Goal: Complete application form: Complete application form

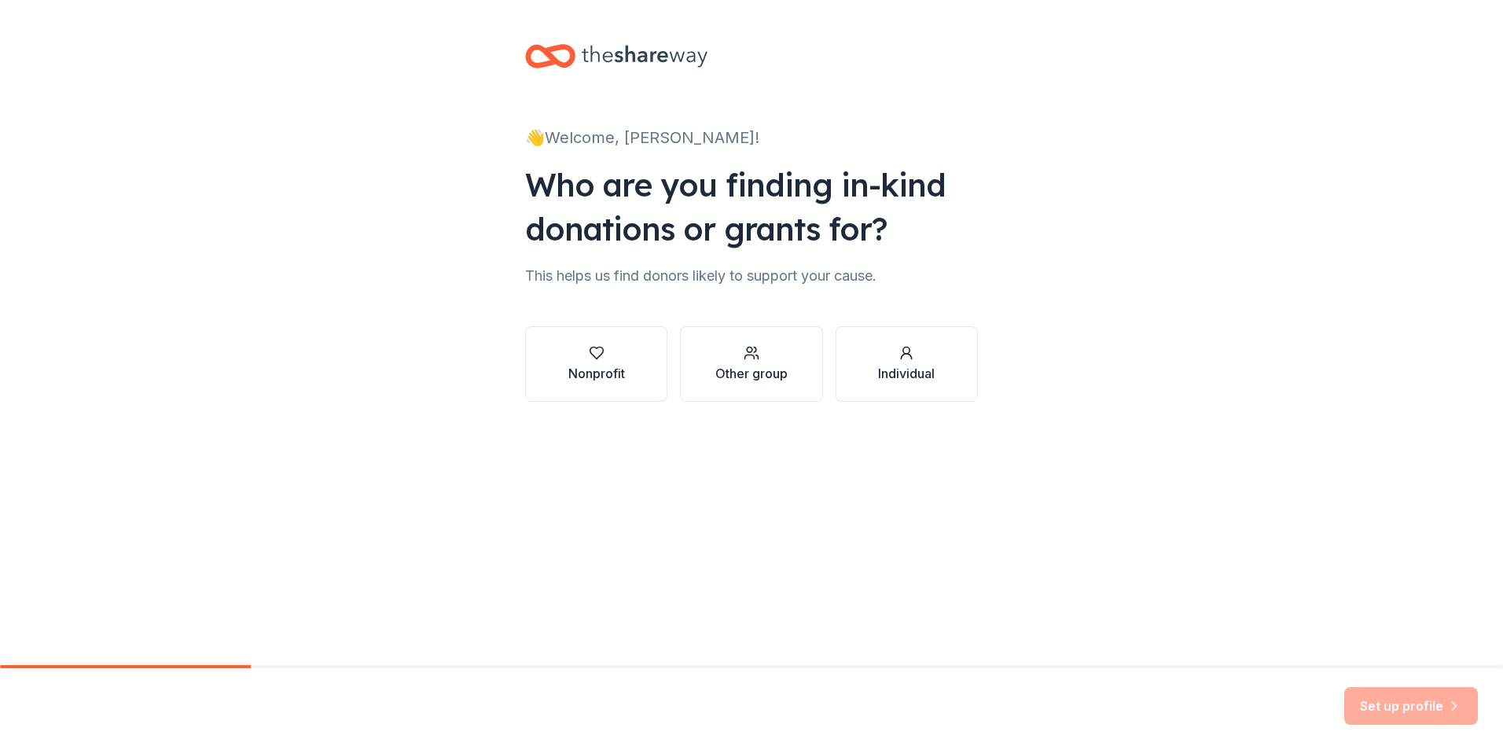
click at [594, 345] on icon "button" at bounding box center [597, 353] width 16 height 16
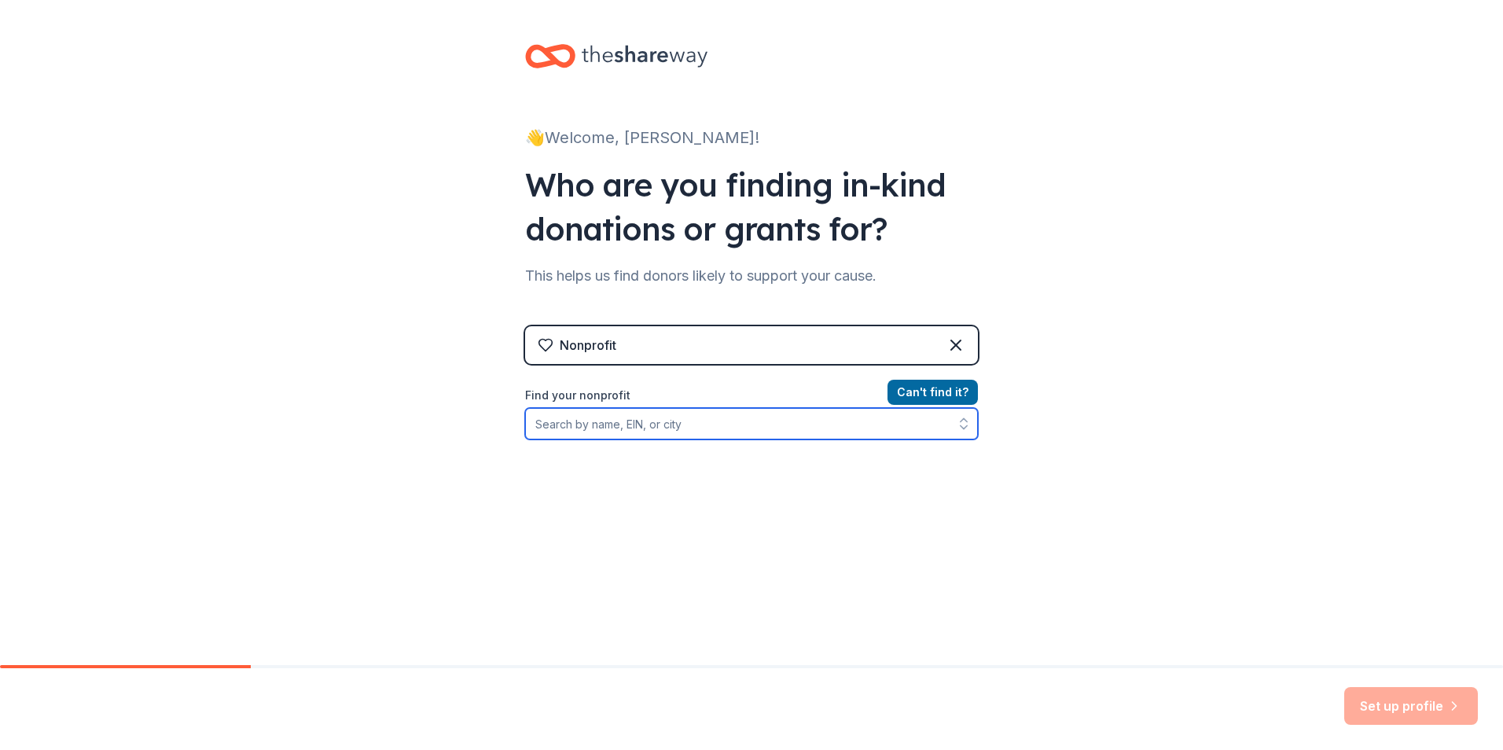
click at [788, 417] on input "Find your nonprofit" at bounding box center [751, 423] width 453 height 31
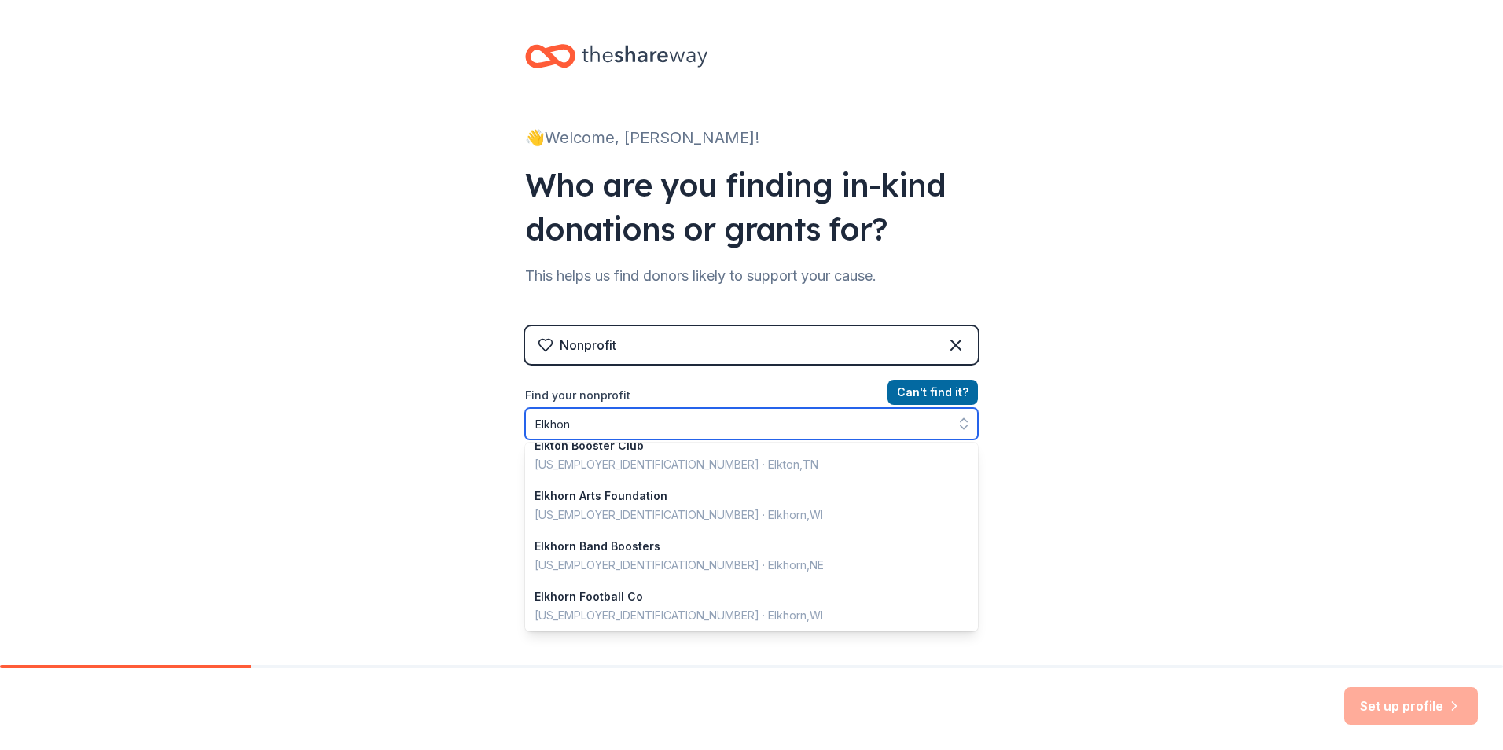
scroll to position [283, 0]
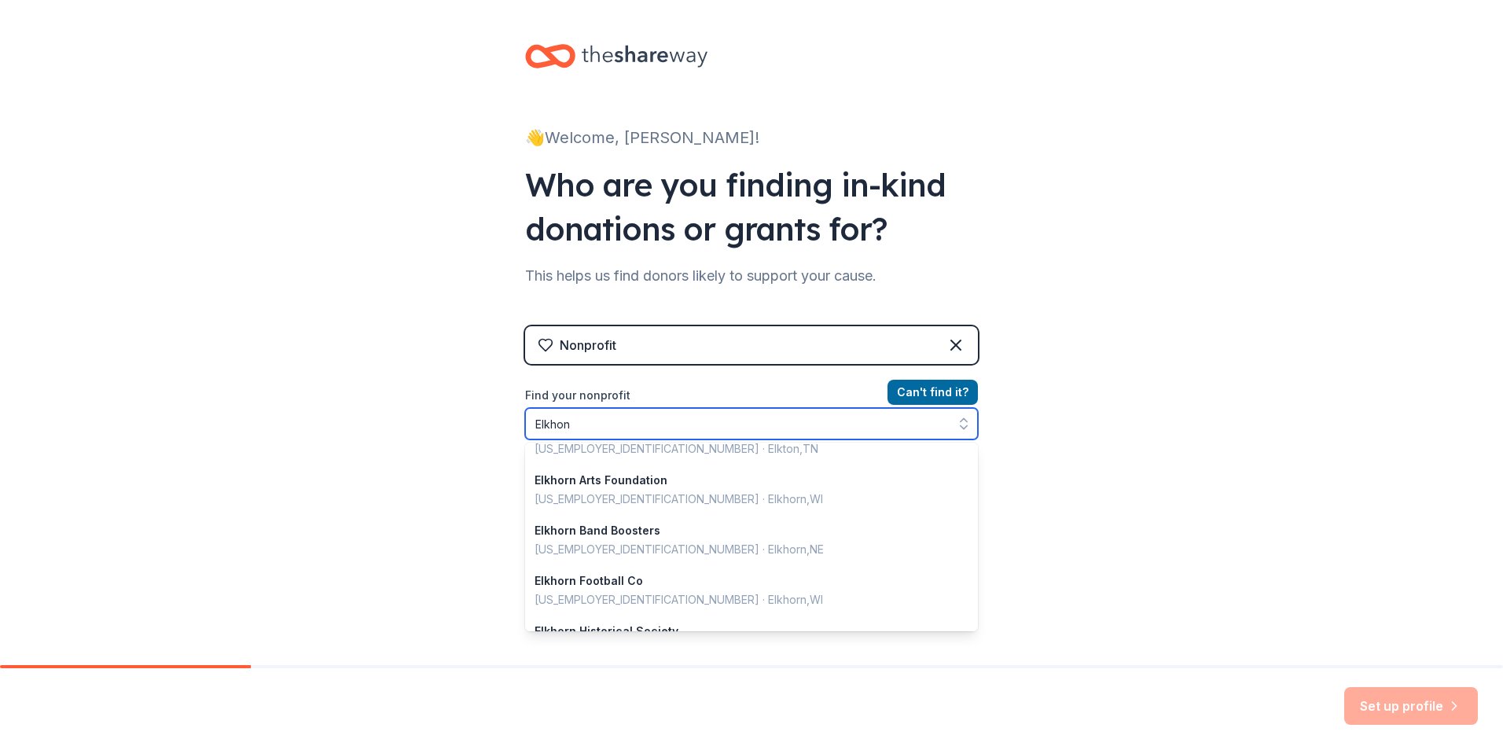
drag, startPoint x: 575, startPoint y: 417, endPoint x: 515, endPoint y: 423, distance: 60.9
click at [515, 423] on div "👋 Welcome, [PERSON_NAME]! Who are you finding in-kind donations or grants for? …" at bounding box center [751, 336] width 503 height 672
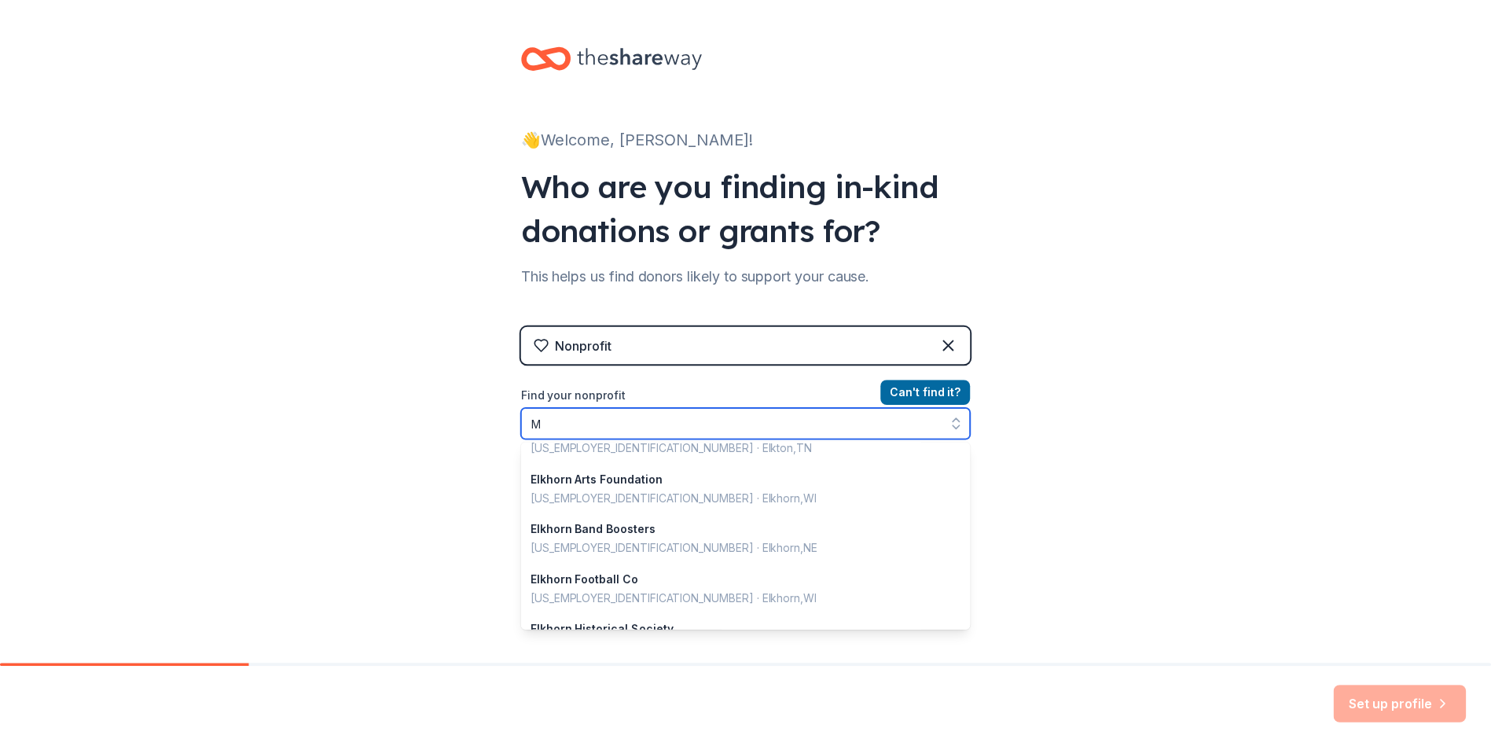
scroll to position [3, 0]
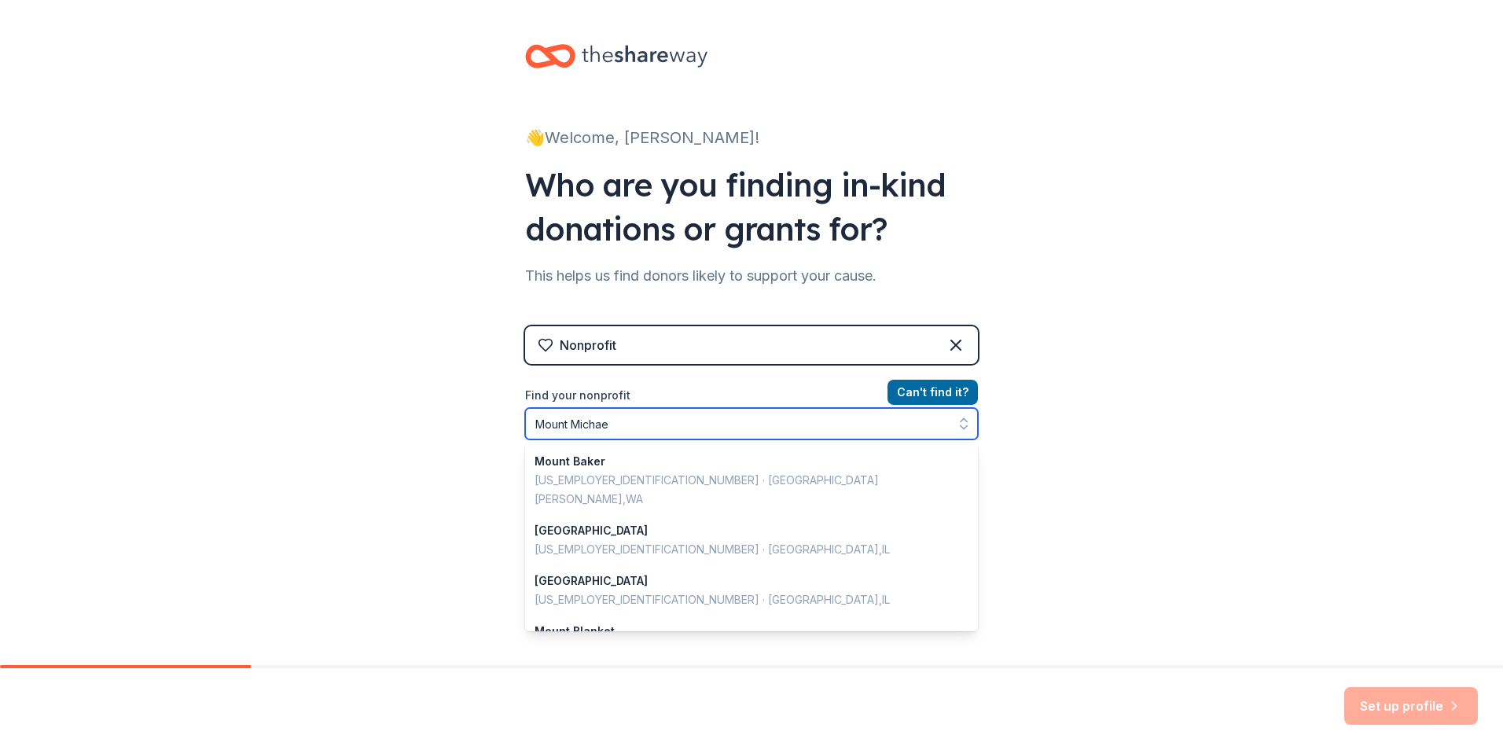
type input "Mount [PERSON_NAME]"
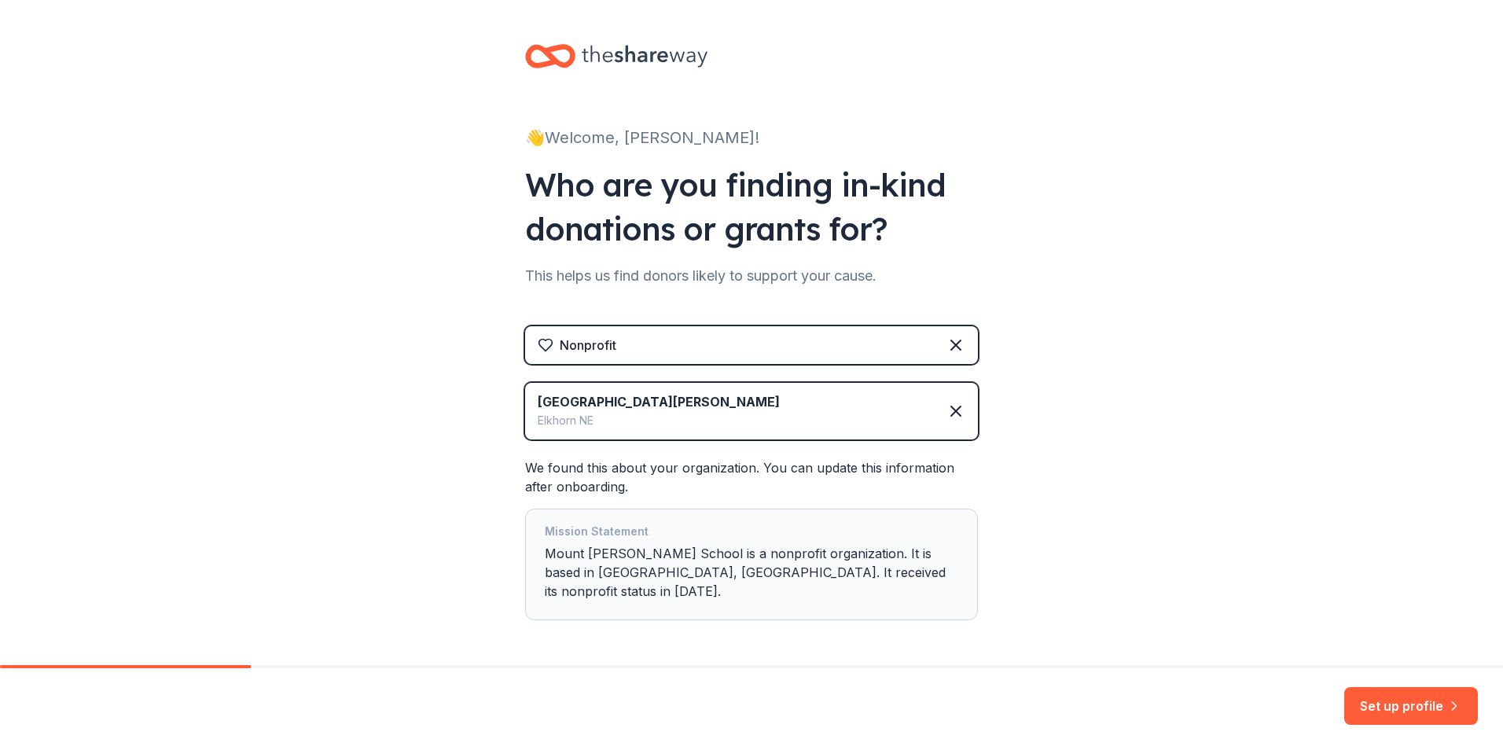
click at [1382, 701] on button "Set up profile" at bounding box center [1411, 706] width 134 height 38
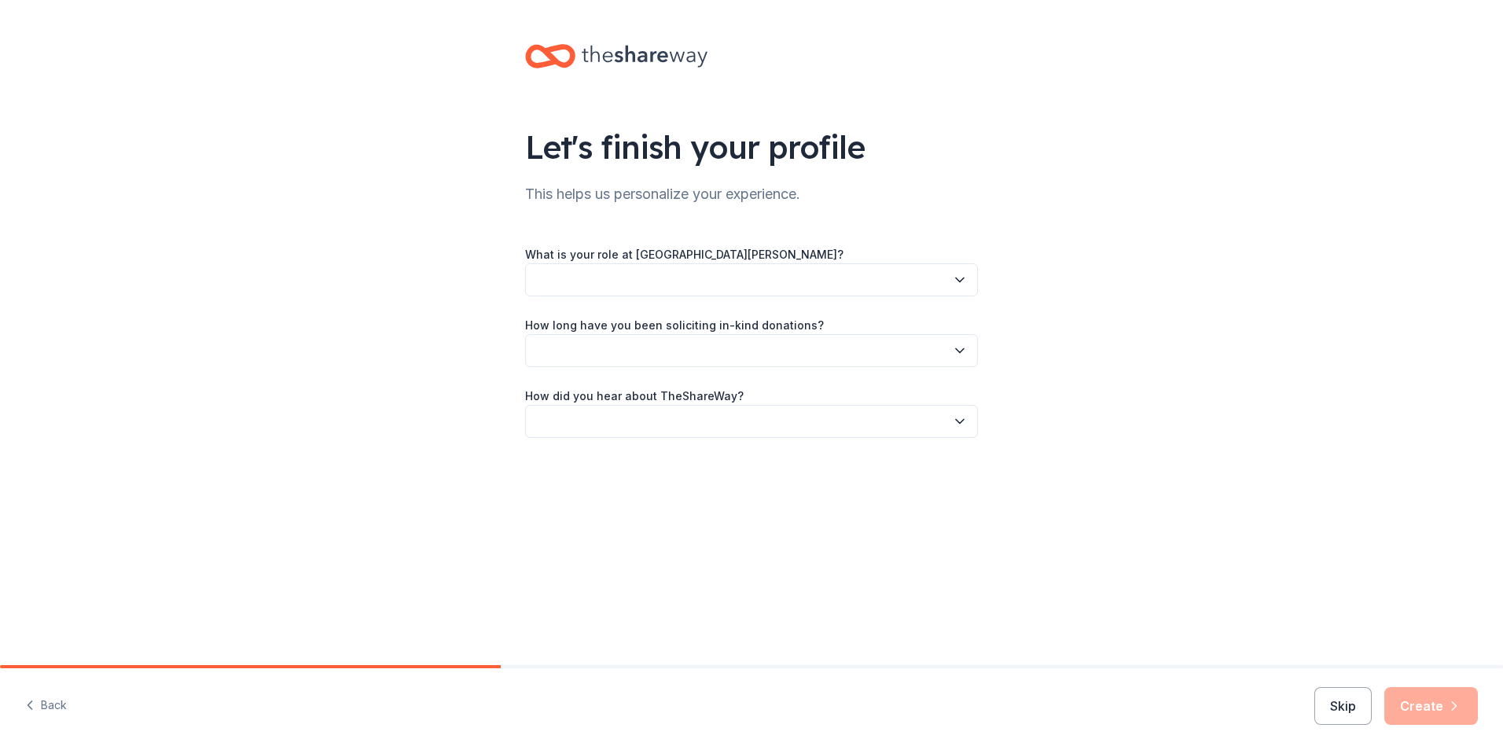
click at [959, 279] on icon "button" at bounding box center [960, 280] width 16 height 16
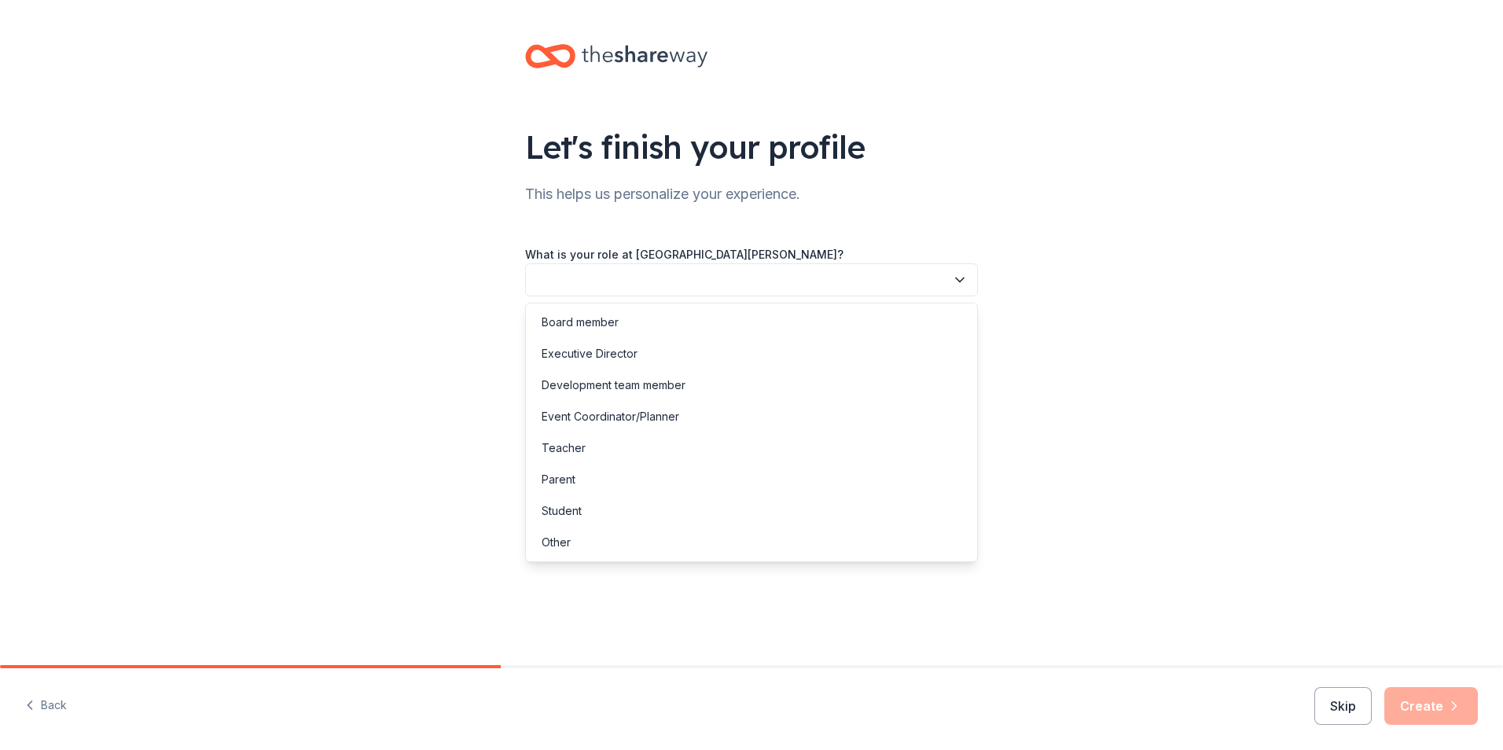
click at [670, 376] on div "Development team member" at bounding box center [614, 385] width 144 height 19
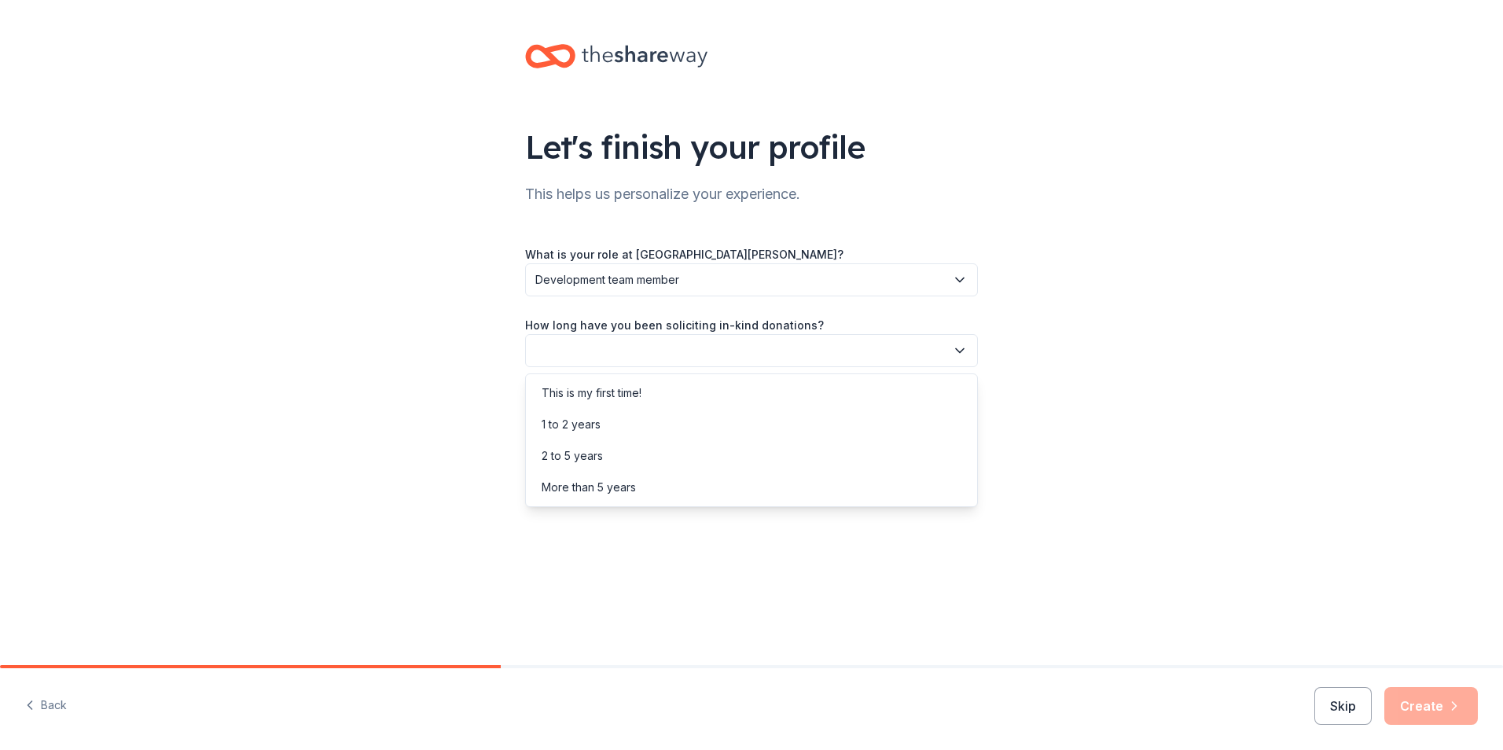
click at [966, 343] on icon "button" at bounding box center [960, 351] width 16 height 16
click at [609, 478] on div "More than 5 years" at bounding box center [589, 487] width 94 height 19
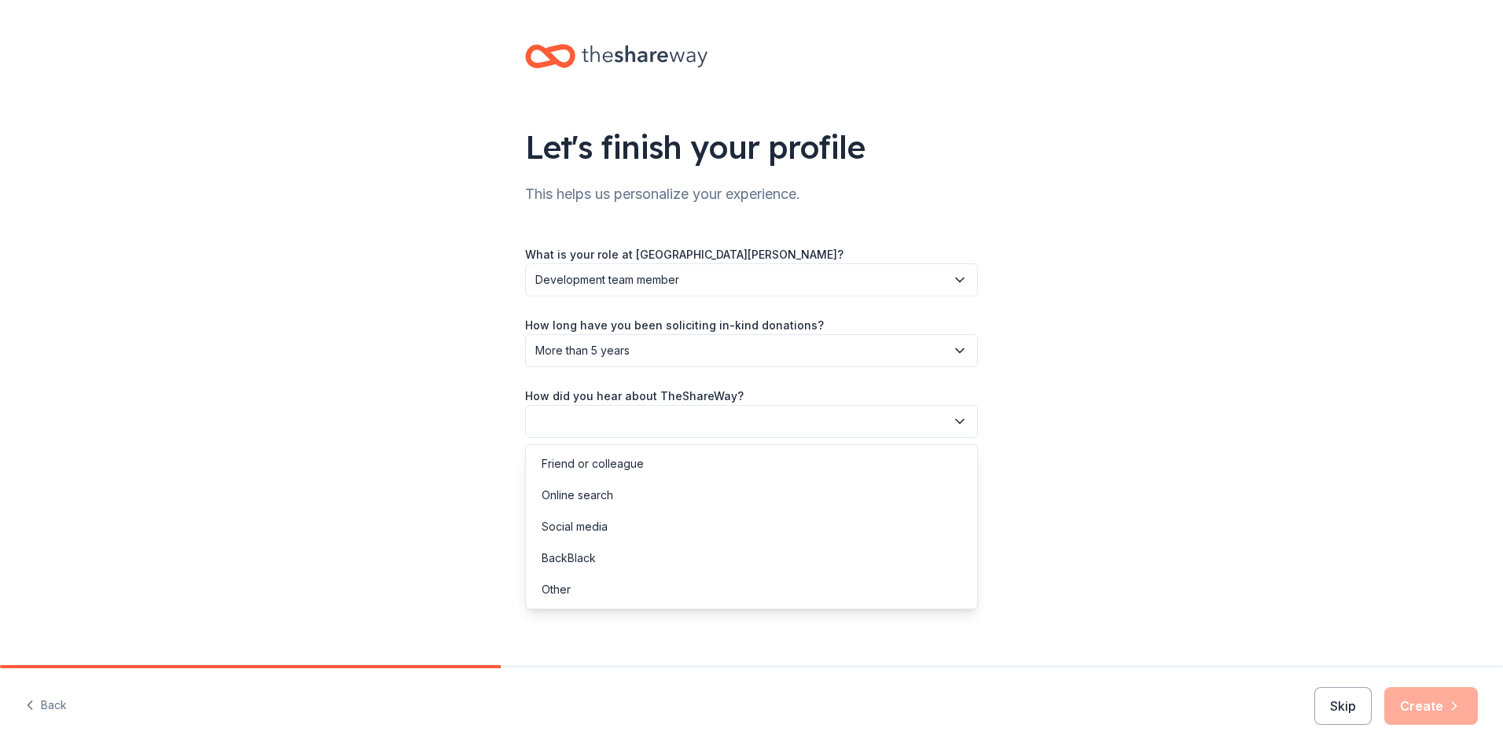
click at [959, 410] on button "button" at bounding box center [751, 421] width 453 height 33
click at [656, 460] on div "Friend or colleague" at bounding box center [751, 463] width 445 height 31
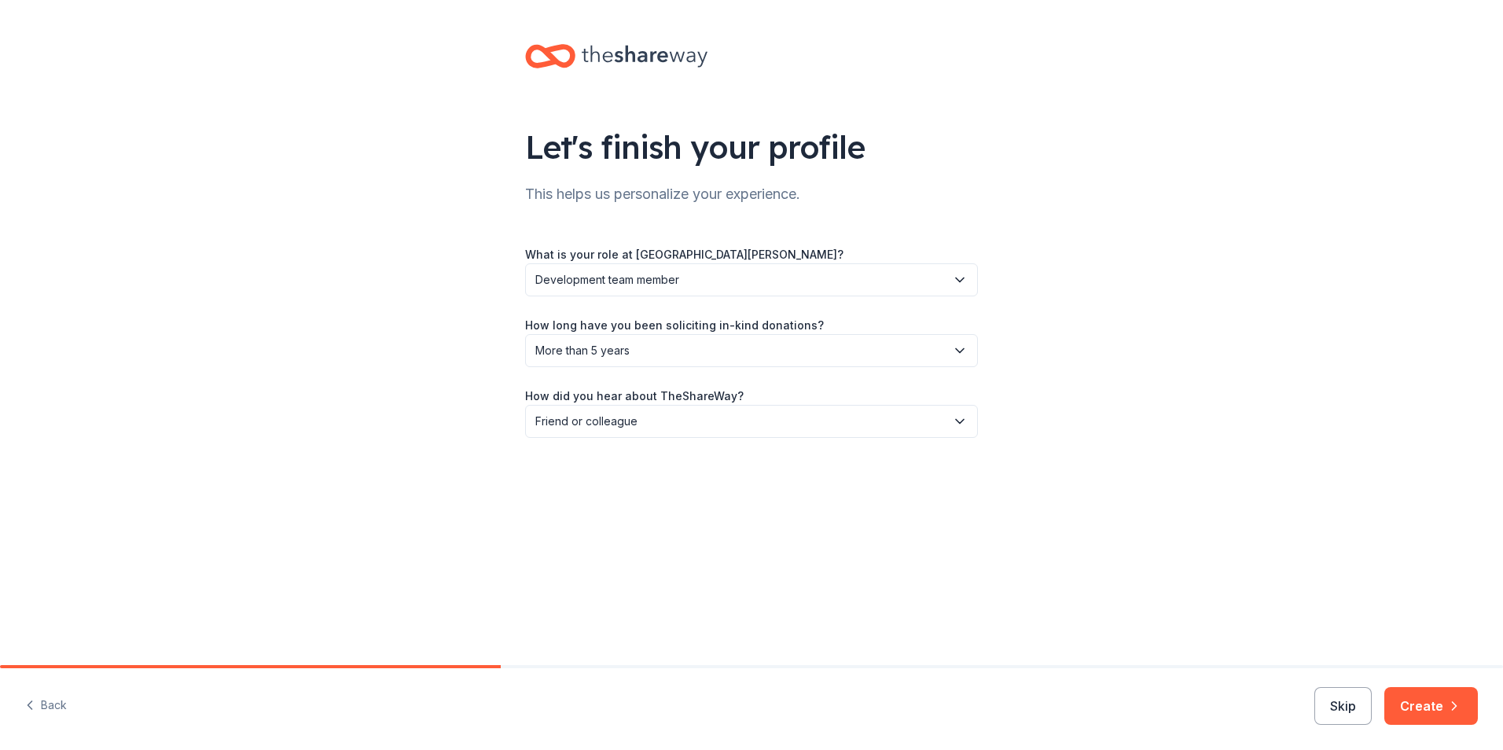
click at [1417, 704] on button "Create" at bounding box center [1431, 706] width 94 height 38
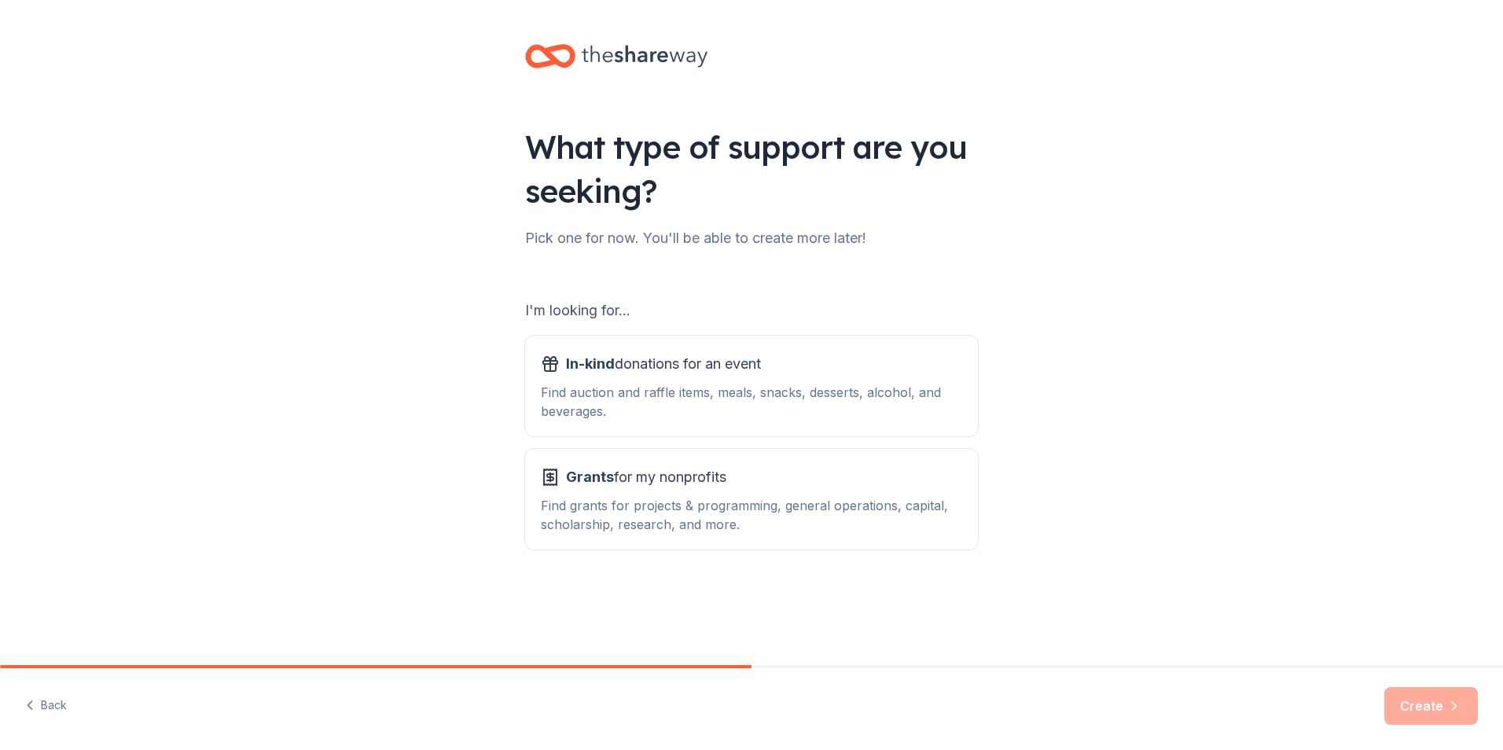
click at [689, 511] on div "Find grants for projects & programming, general operations, capital, scholarshi…" at bounding box center [751, 515] width 421 height 38
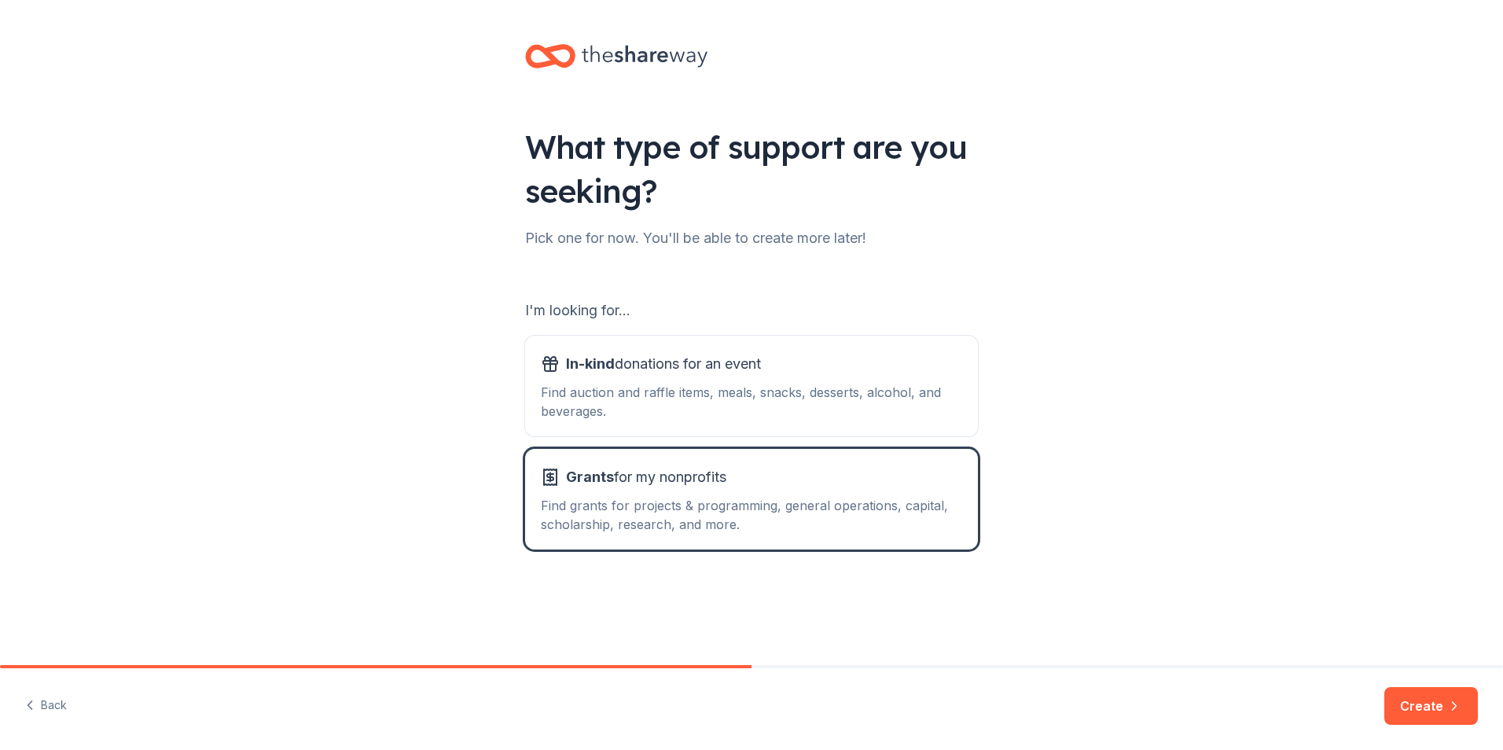
click at [1422, 701] on button "Create" at bounding box center [1431, 706] width 94 height 38
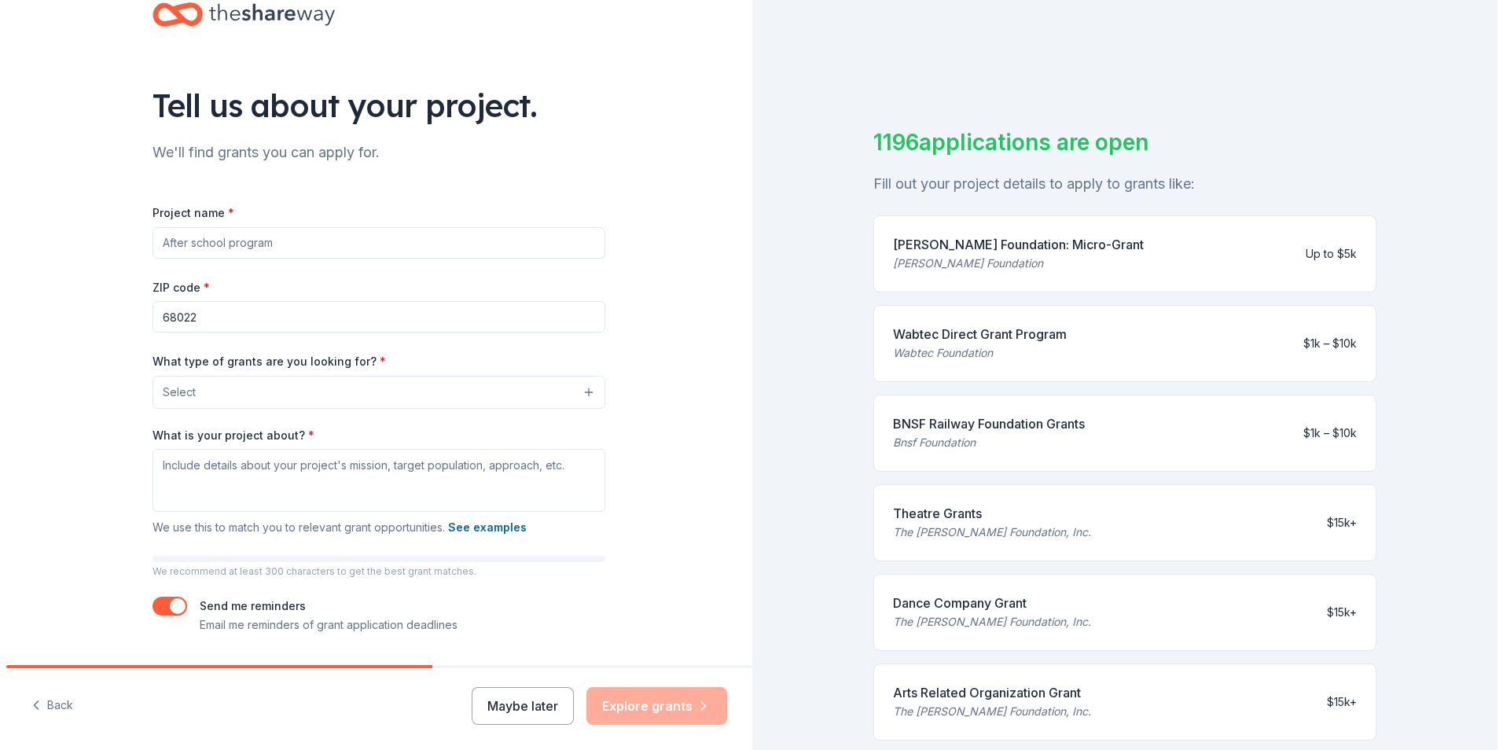
scroll to position [86, 0]
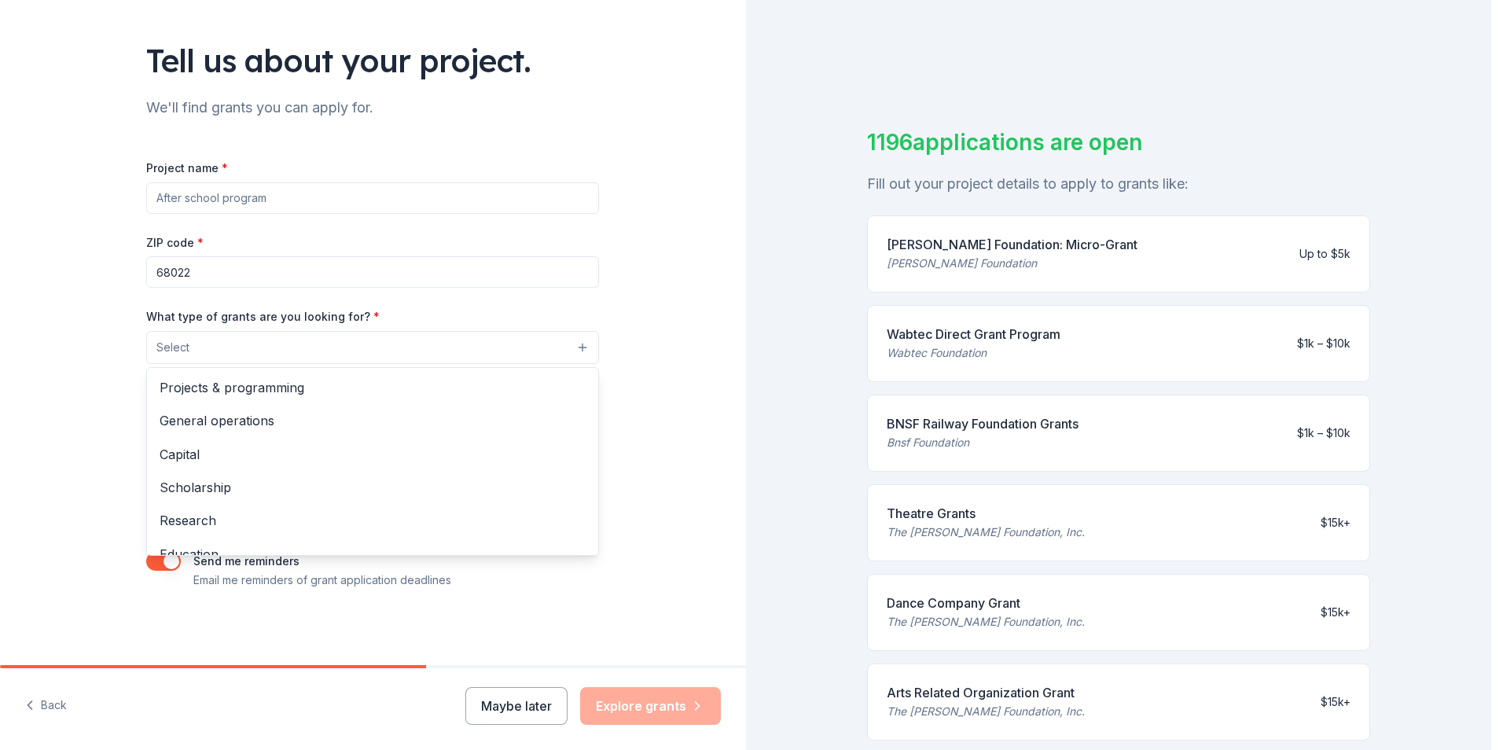
click at [577, 341] on button "Select" at bounding box center [372, 347] width 453 height 33
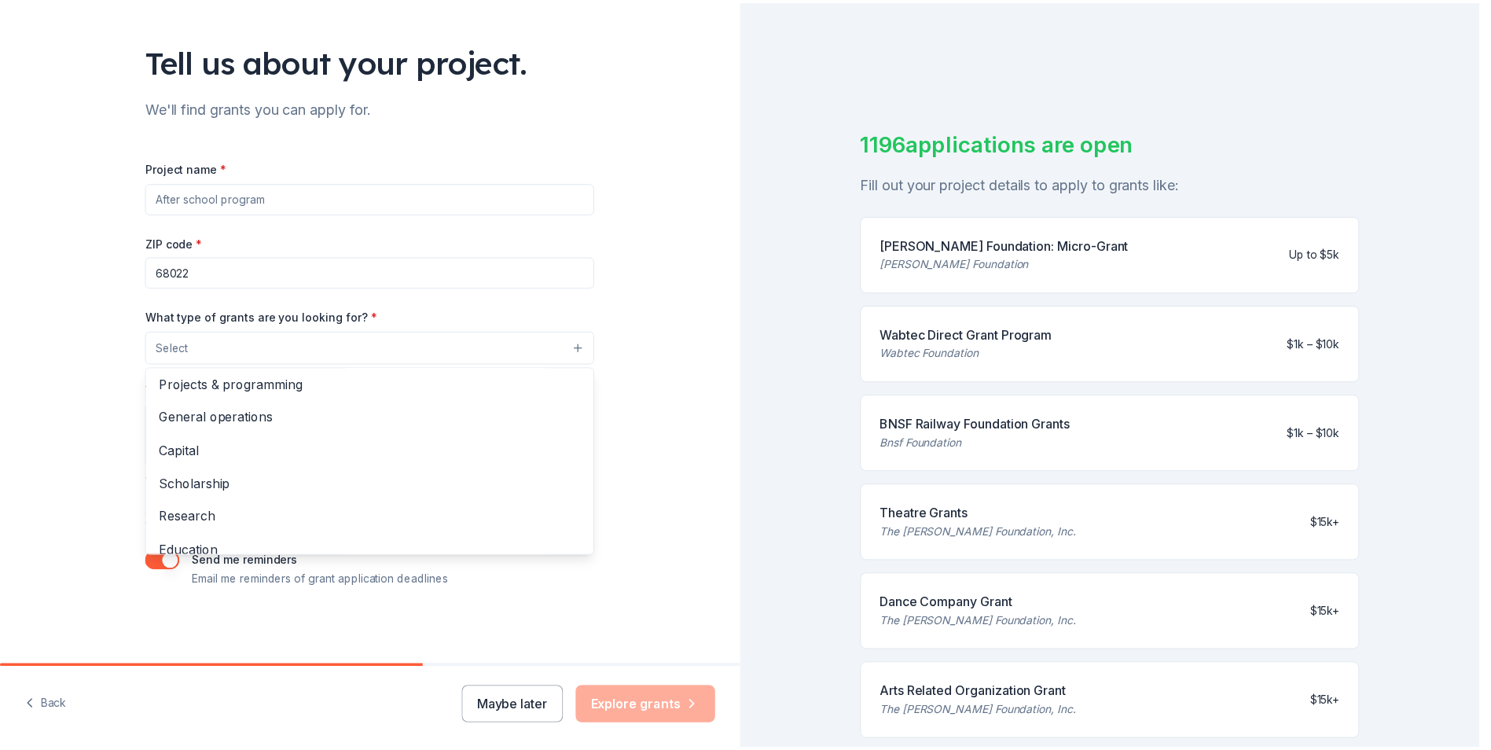
scroll to position [0, 0]
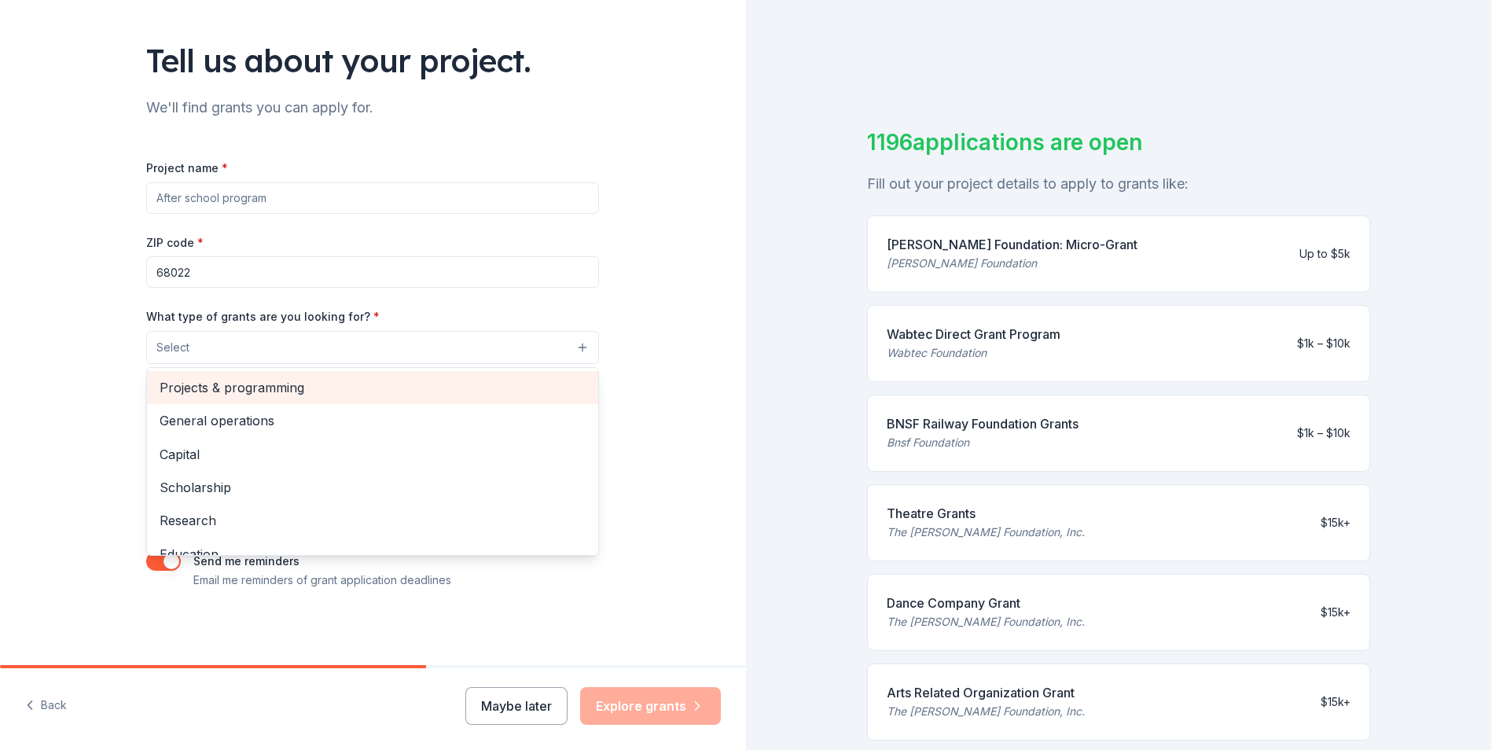
click at [288, 383] on span "Projects & programming" at bounding box center [373, 387] width 426 height 20
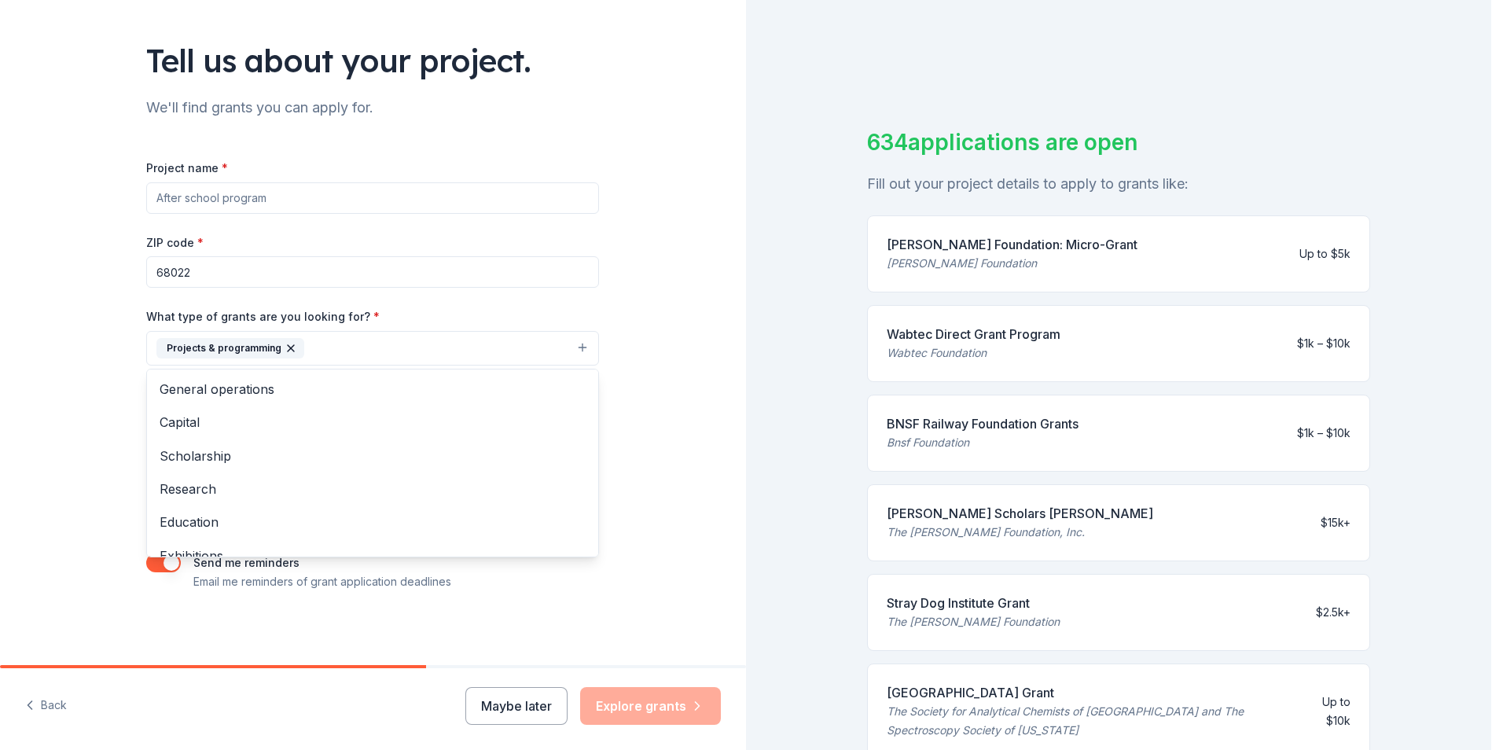
drag, startPoint x: 1480, startPoint y: 381, endPoint x: 1480, endPoint y: 428, distance: 47.2
click at [1480, 428] on div "Tell us about your project. We'll find grants you can apply for. Project name *…" at bounding box center [745, 375] width 1491 height 750
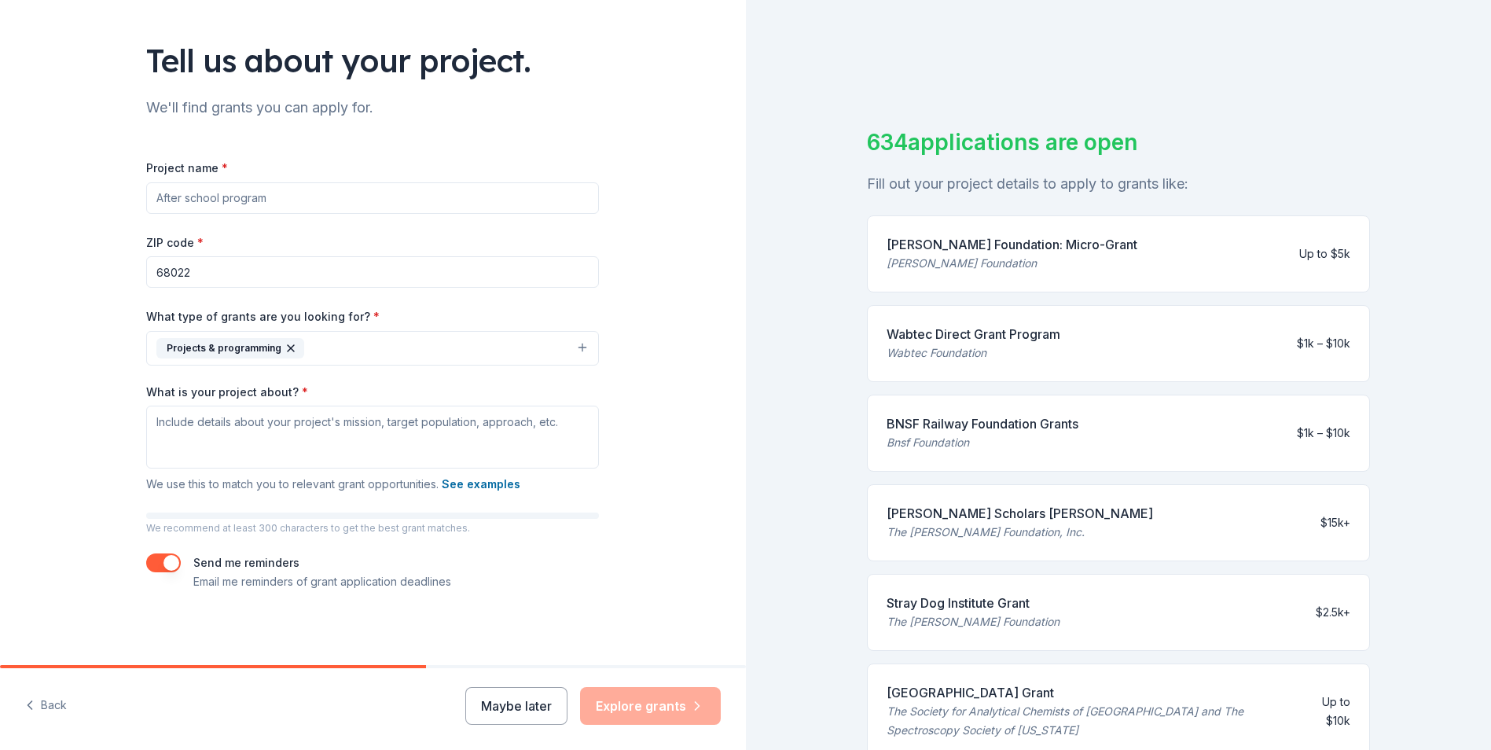
drag, startPoint x: 325, startPoint y: 199, endPoint x: 147, endPoint y: 191, distance: 178.6
click at [149, 192] on input "Project name *" at bounding box center [372, 197] width 453 height 31
click at [290, 197] on input "Project name *" at bounding box center [372, 197] width 453 height 31
type input "R"
type input "Fine Arts Revitalization"
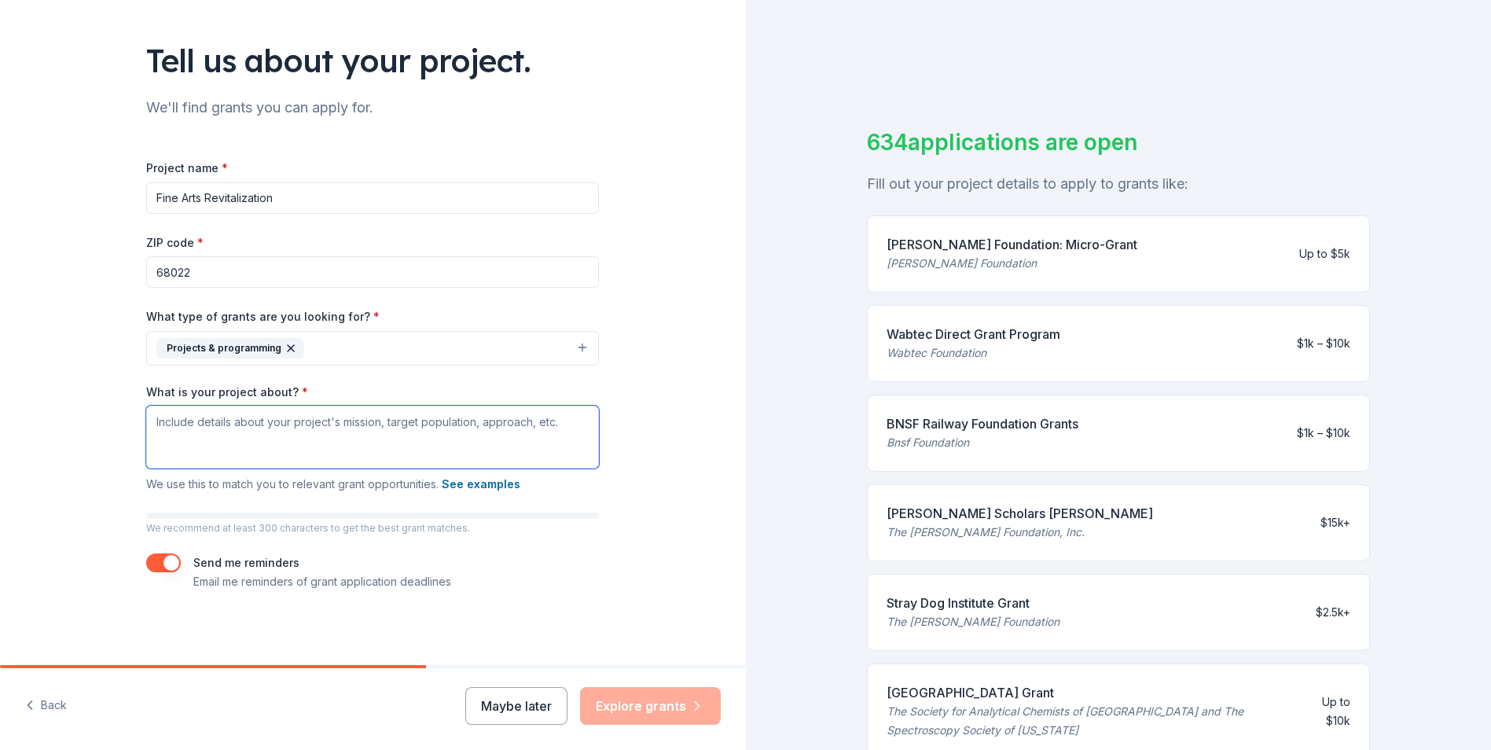
click at [355, 428] on textarea "What is your project about? *" at bounding box center [372, 437] width 453 height 63
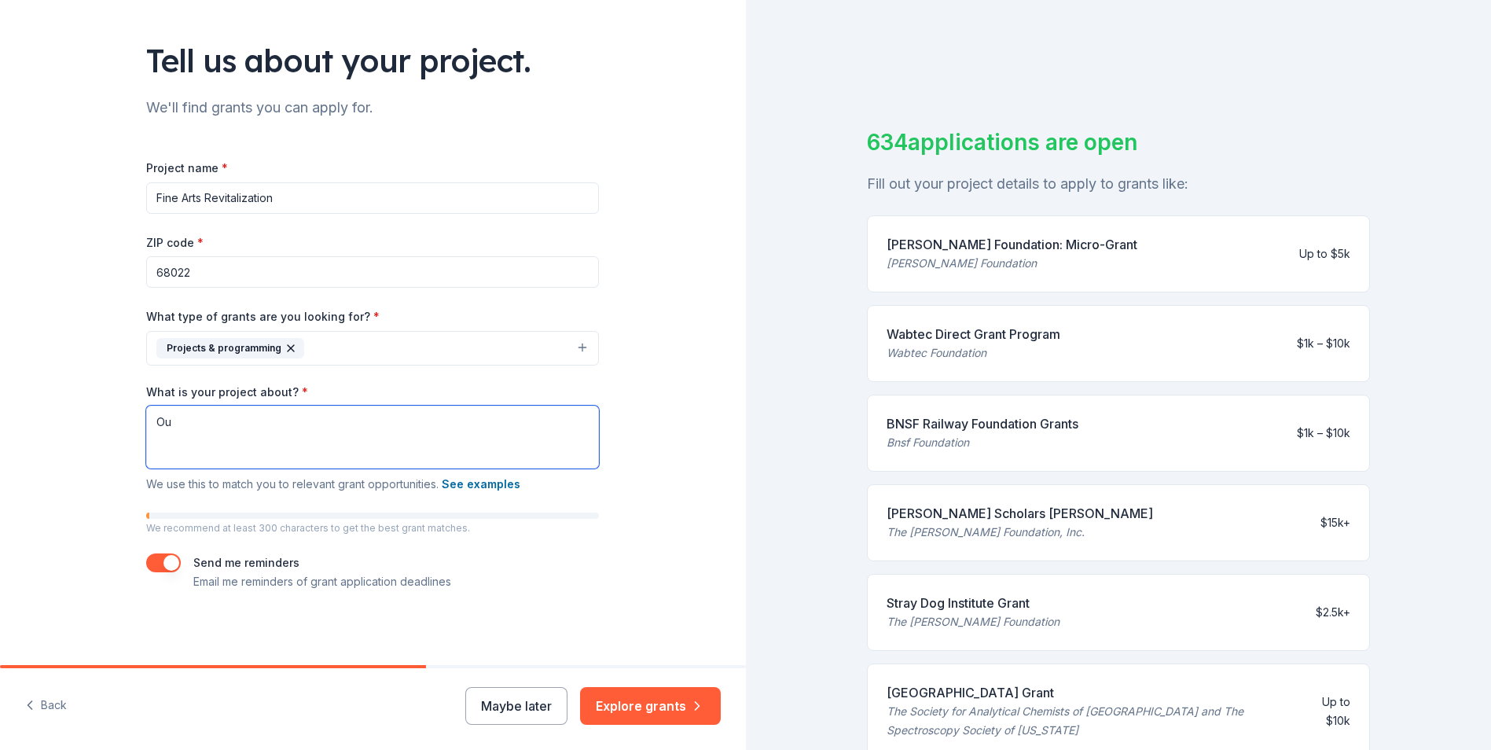
type textarea "O"
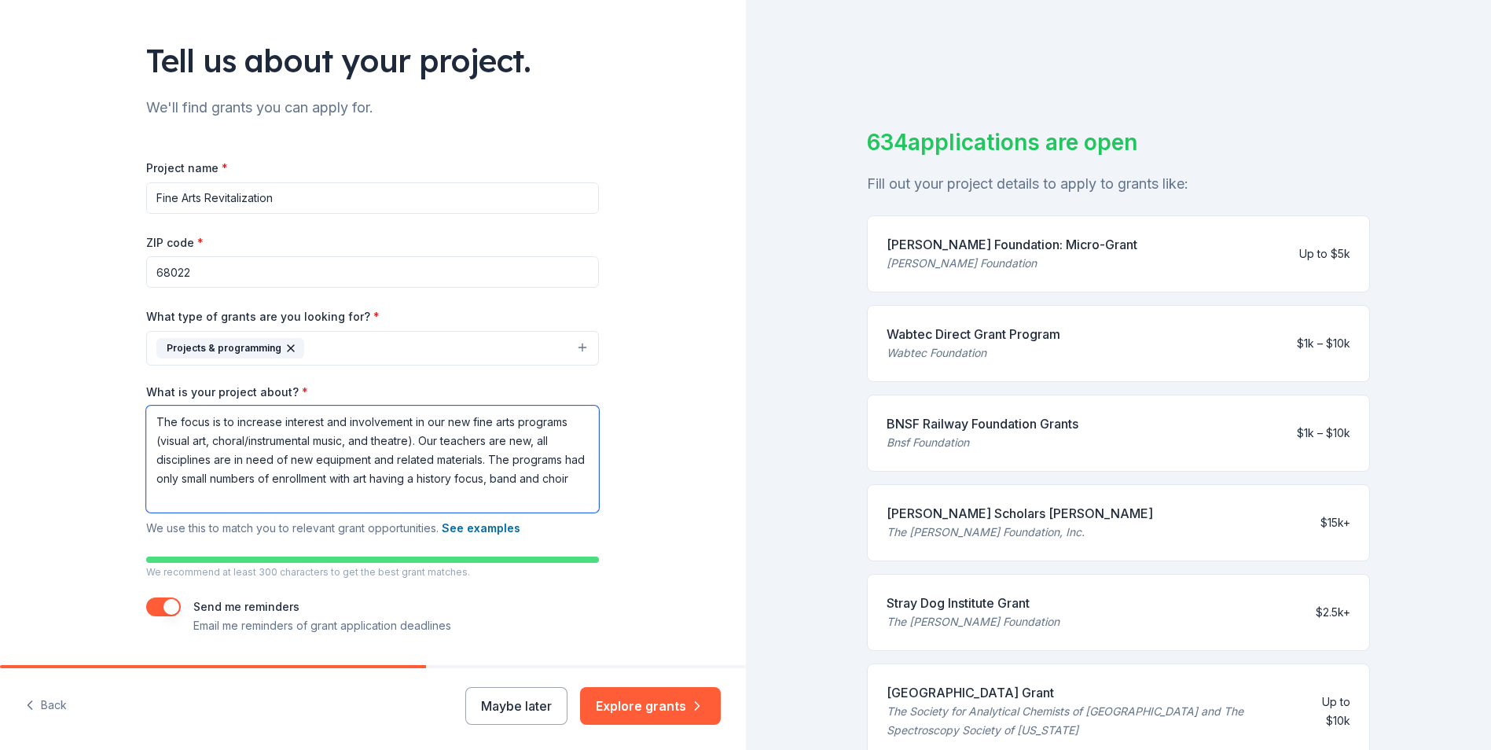
click at [277, 502] on textarea "The focus is to increase interest and involvement in our new fine arts programs…" at bounding box center [372, 459] width 453 height 107
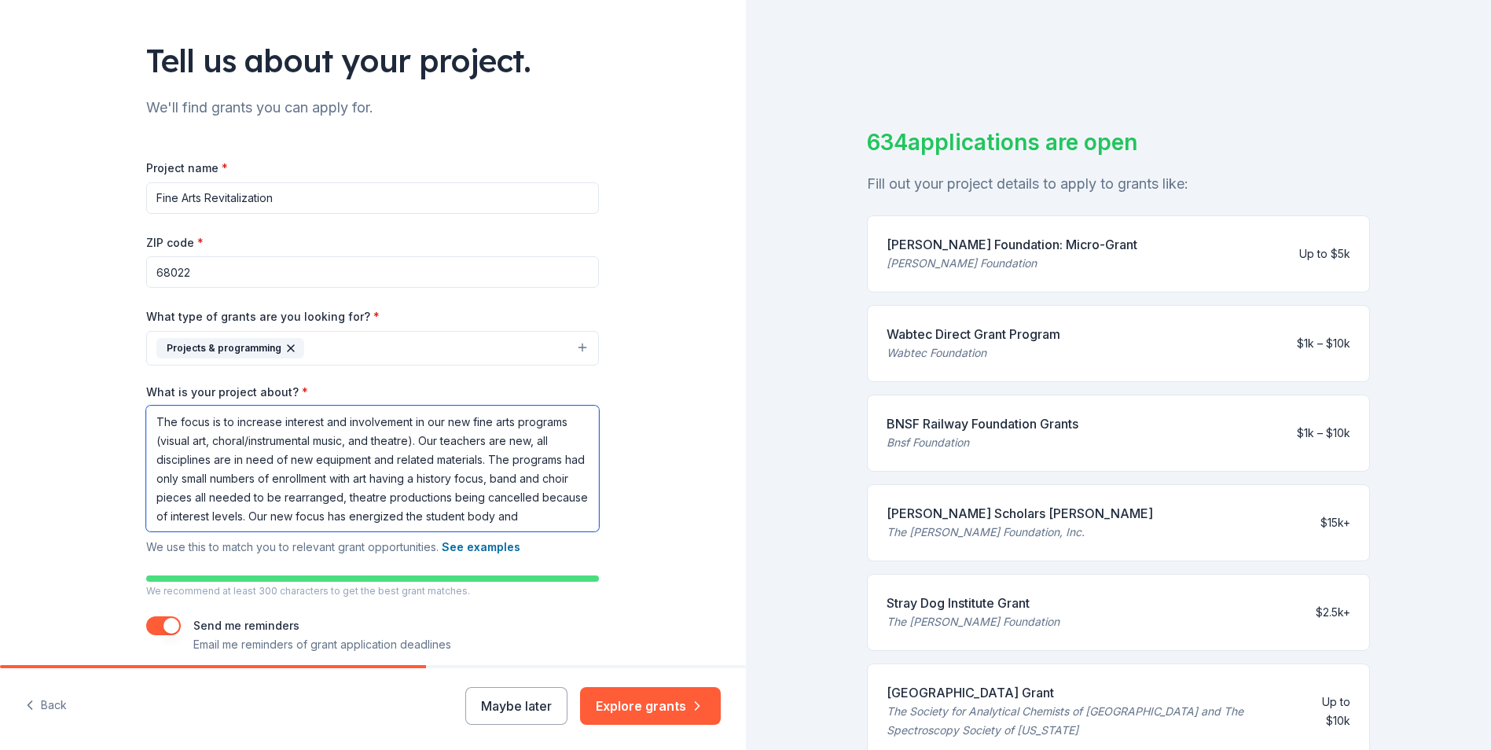
click at [561, 514] on textarea "The focus is to increase interest and involvement in our new fine arts programs…" at bounding box center [372, 469] width 453 height 126
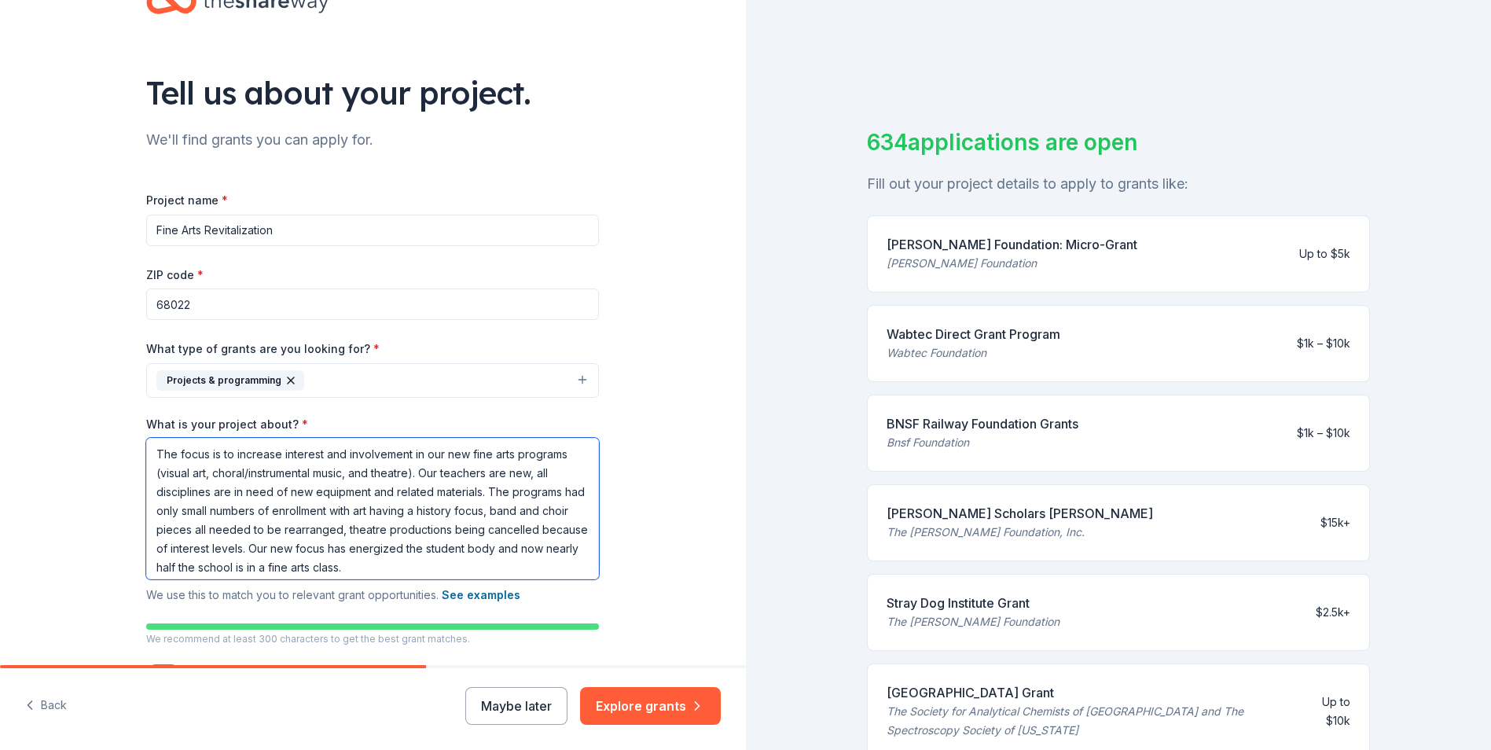
scroll to position [5, 0]
drag, startPoint x: 151, startPoint y: 447, endPoint x: 542, endPoint y: 575, distance: 411.9
click at [542, 575] on textarea "The focus is to increase interest and involvement in our new fine arts programs…" at bounding box center [372, 508] width 453 height 141
type textarea "The focus is to increase interest and involvement in our new fine arts programs…"
drag, startPoint x: 395, startPoint y: 660, endPoint x: 484, endPoint y: 660, distance: 88.8
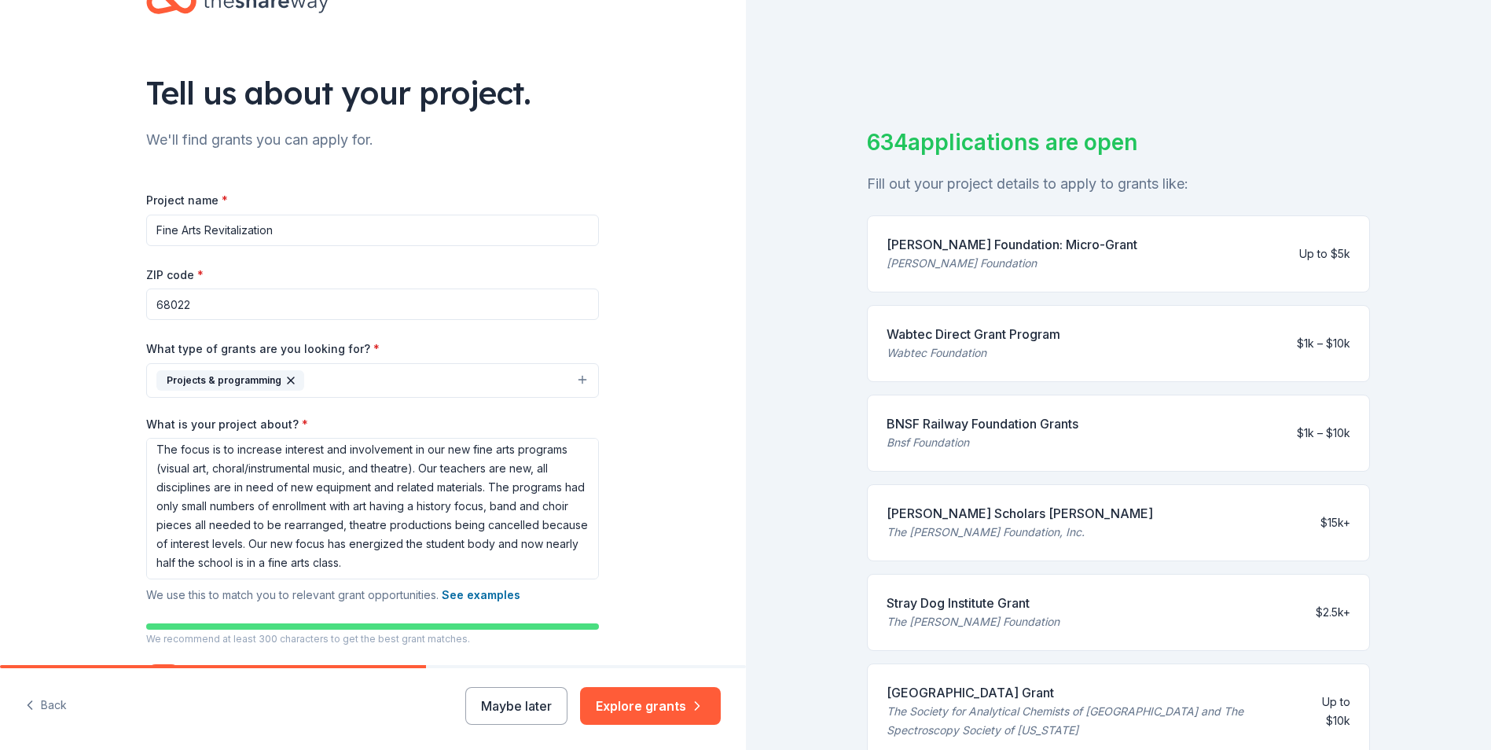
click at [484, 660] on div "Project name * Fine Arts Revitalization ZIP code * 68022 What type of grants ar…" at bounding box center [372, 446] width 453 height 512
drag, startPoint x: 414, startPoint y: 663, endPoint x: 509, endPoint y: 658, distance: 95.3
click at [509, 658] on div "Project name * Fine Arts Revitalization ZIP code * 68022 What type of grants ar…" at bounding box center [372, 446] width 453 height 512
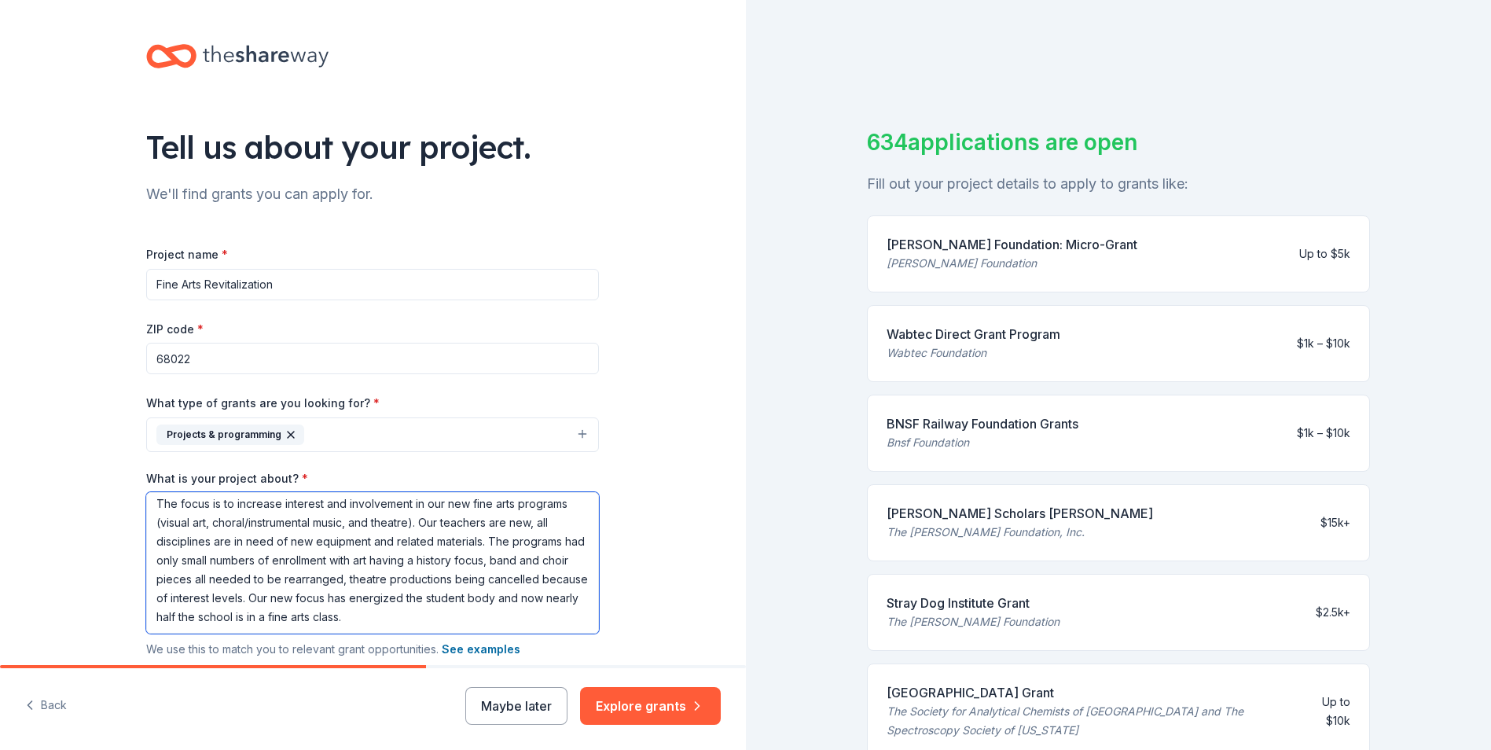
drag, startPoint x: 152, startPoint y: 505, endPoint x: 472, endPoint y: 627, distance: 343.1
click at [472, 627] on textarea "The focus is to increase interest and involvement in our new fine arts programs…" at bounding box center [372, 562] width 453 height 141
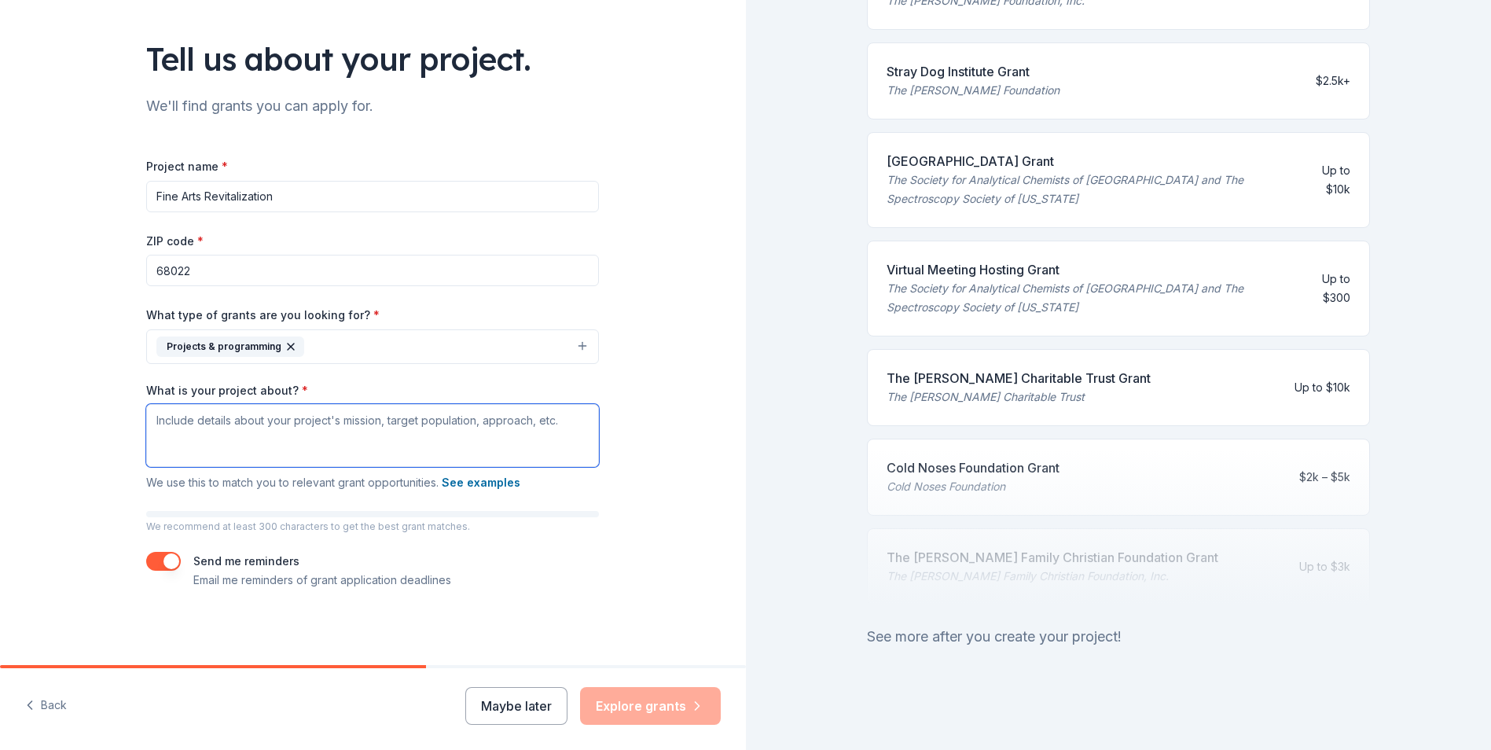
scroll to position [0, 0]
